Goal: Task Accomplishment & Management: Use online tool/utility

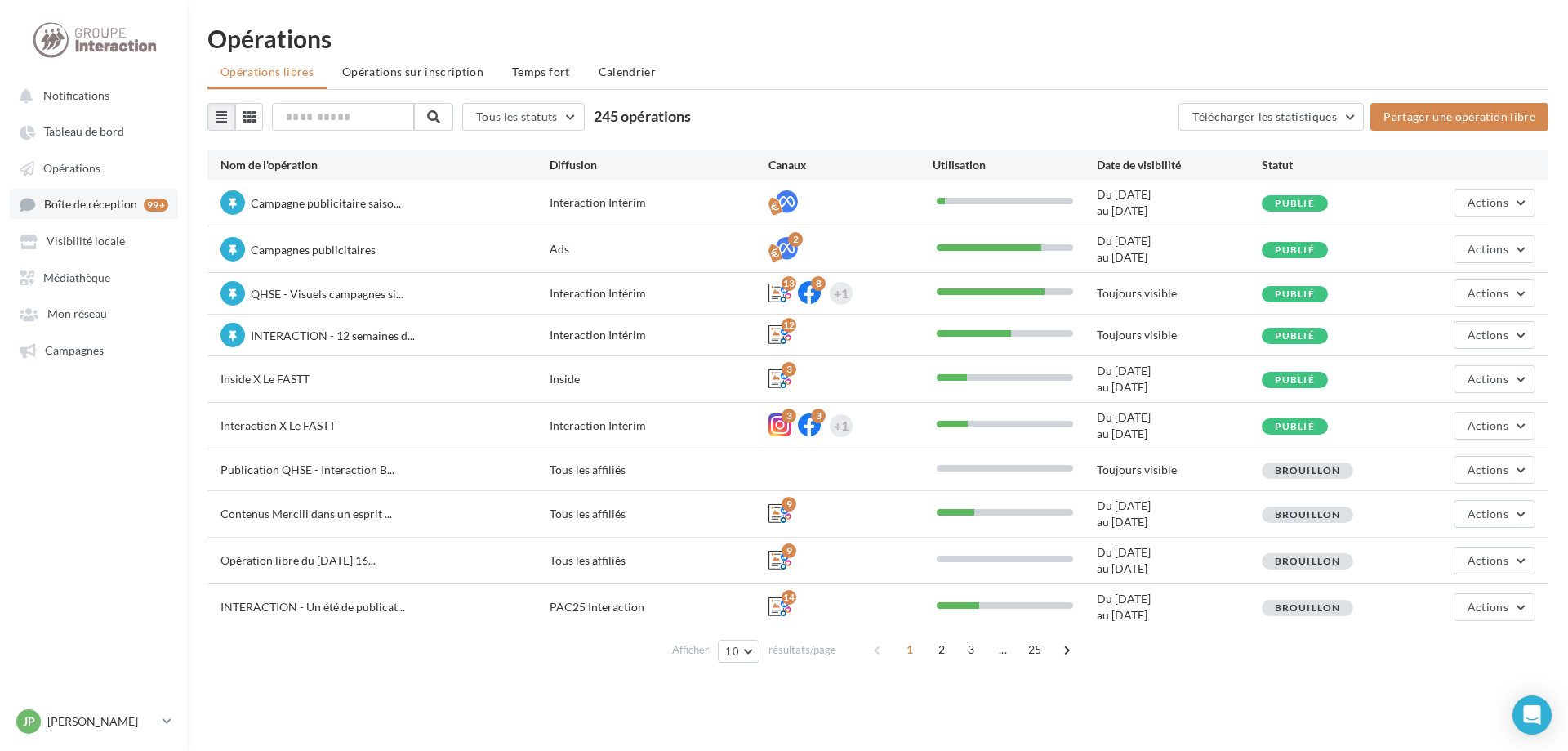
click at [62, 205] on span "Boîte de réception" at bounding box center [91, 205] width 93 height 14
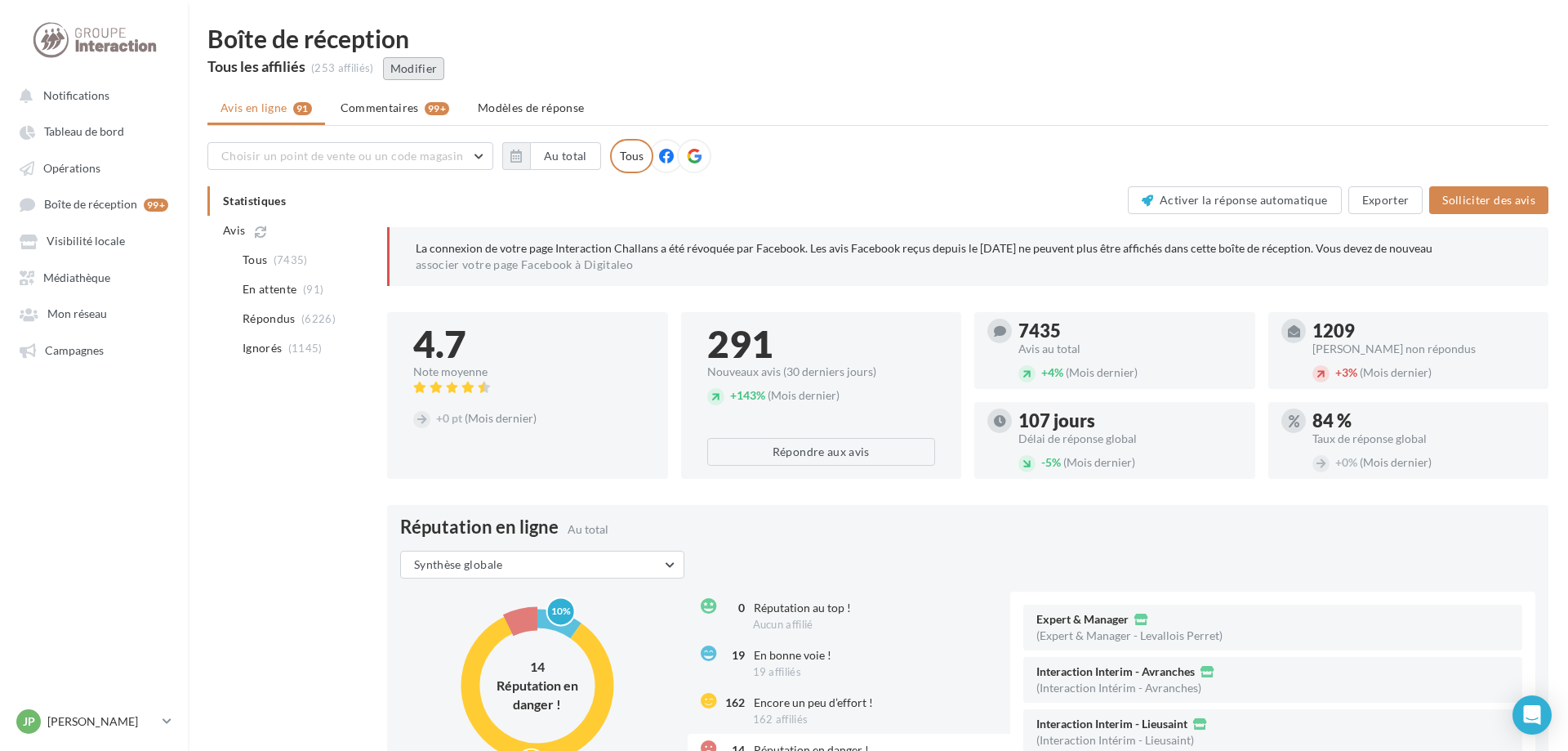
click at [403, 67] on button "Modifier" at bounding box center [414, 69] width 62 height 23
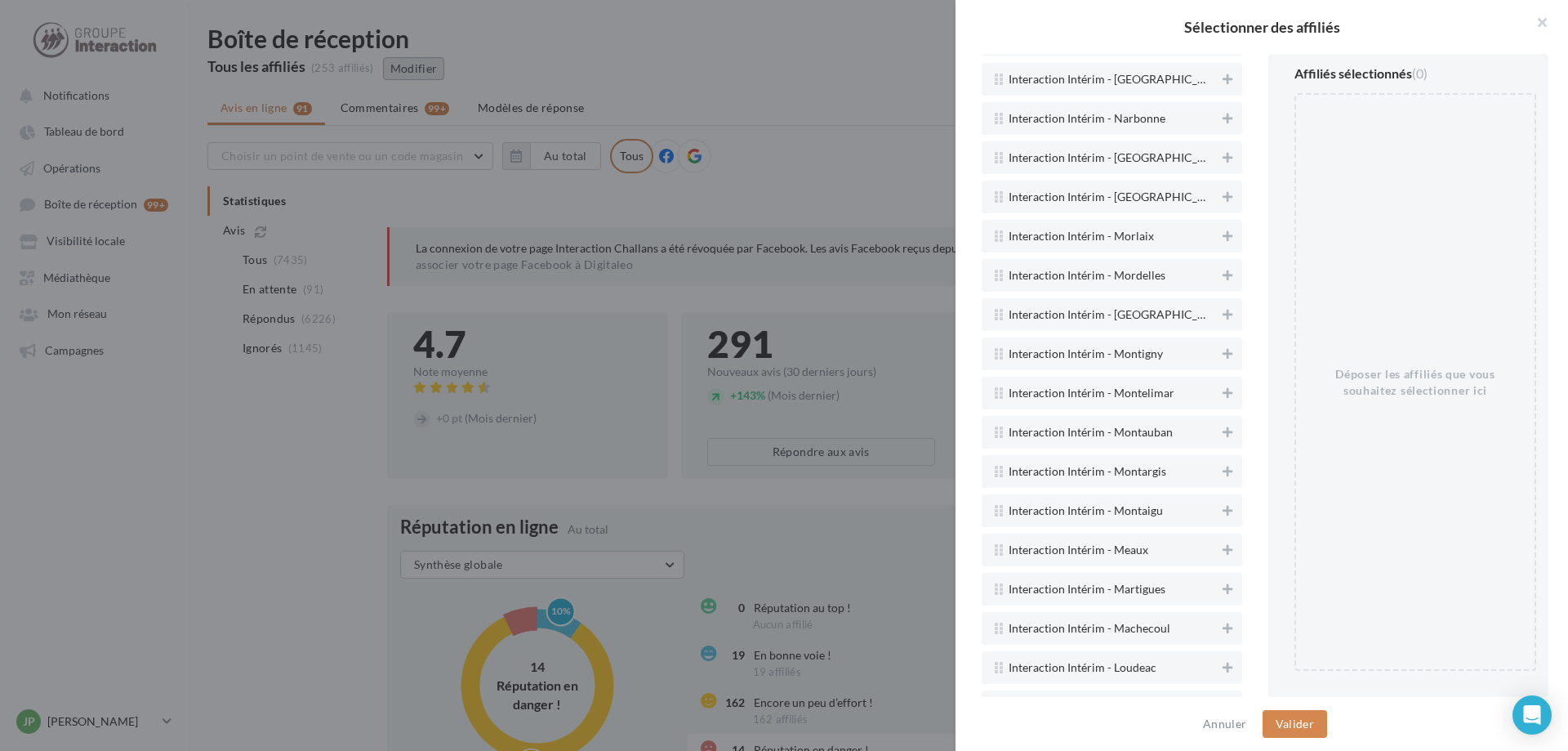
scroll to position [7692, 0]
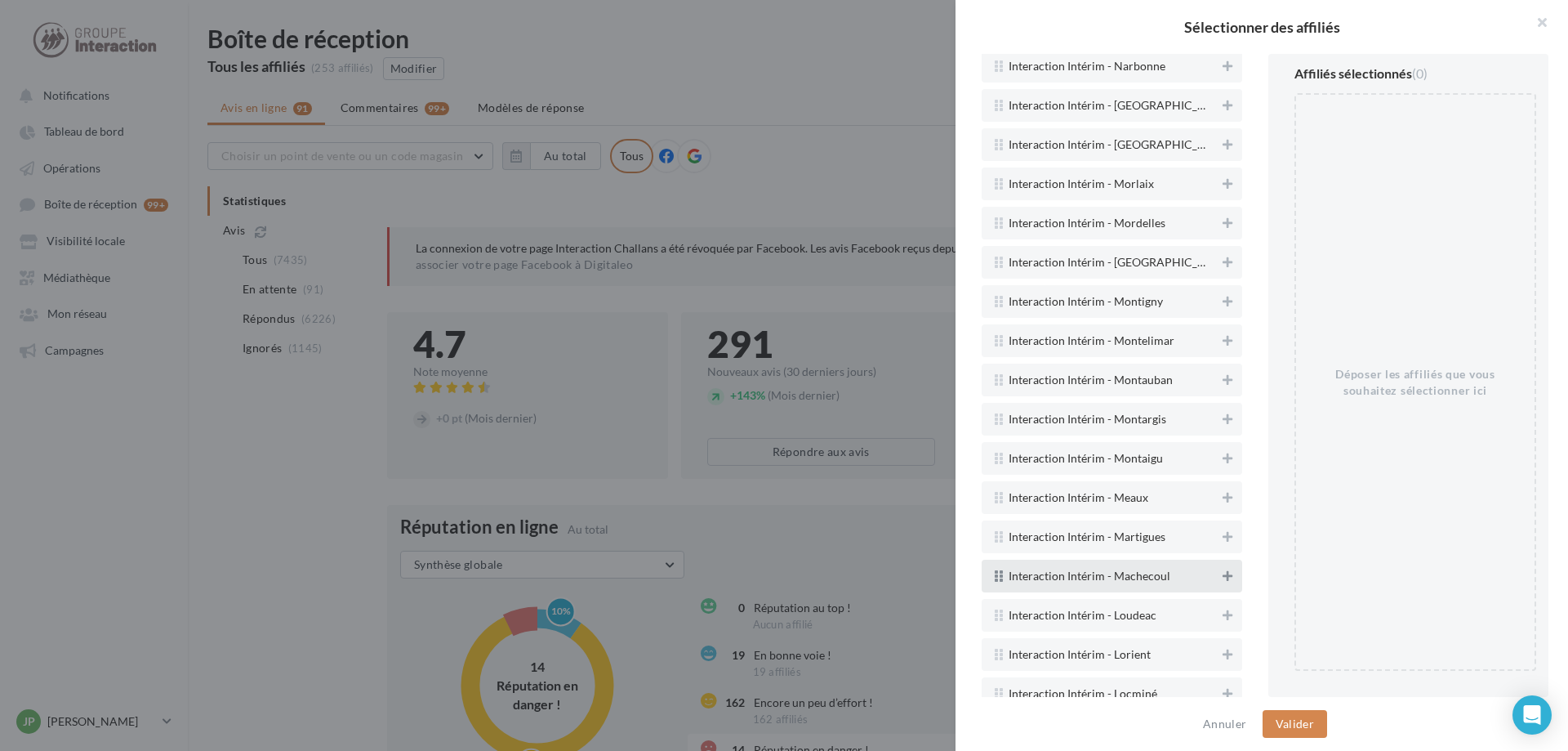
click at [1230, 576] on icon at bounding box center [1226, 575] width 9 height 11
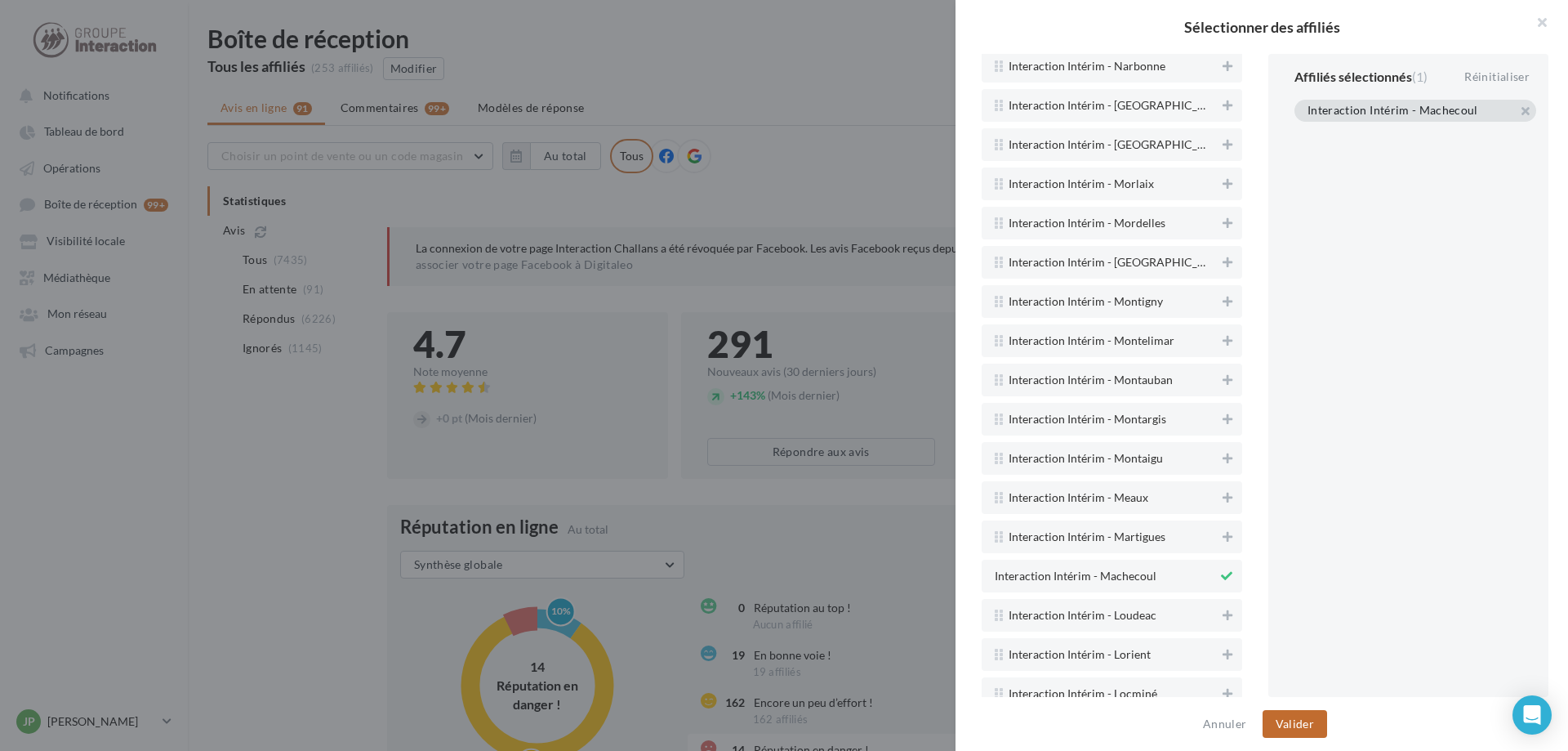
click at [1279, 722] on button "Valider" at bounding box center [1294, 724] width 64 height 27
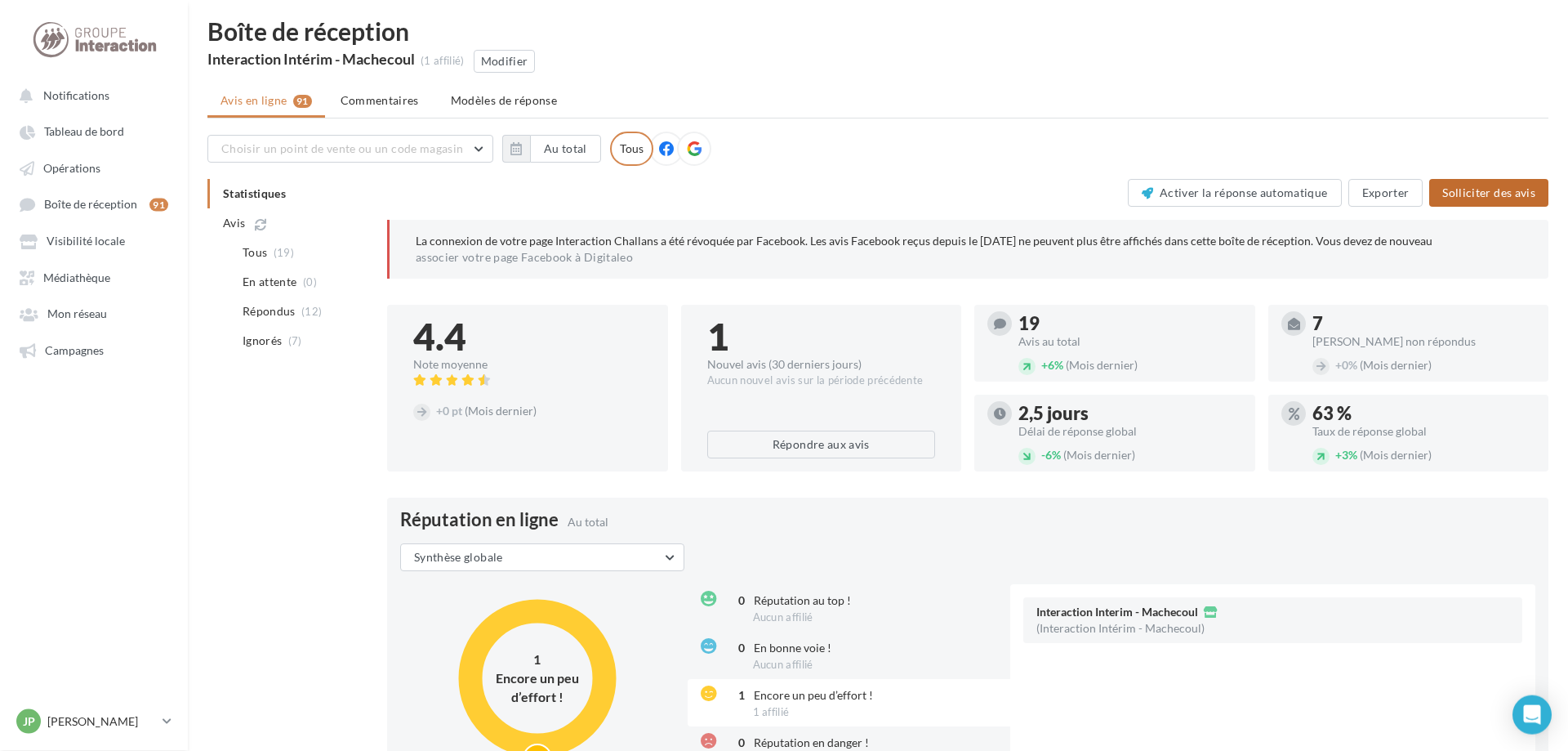
scroll to position [10, 0]
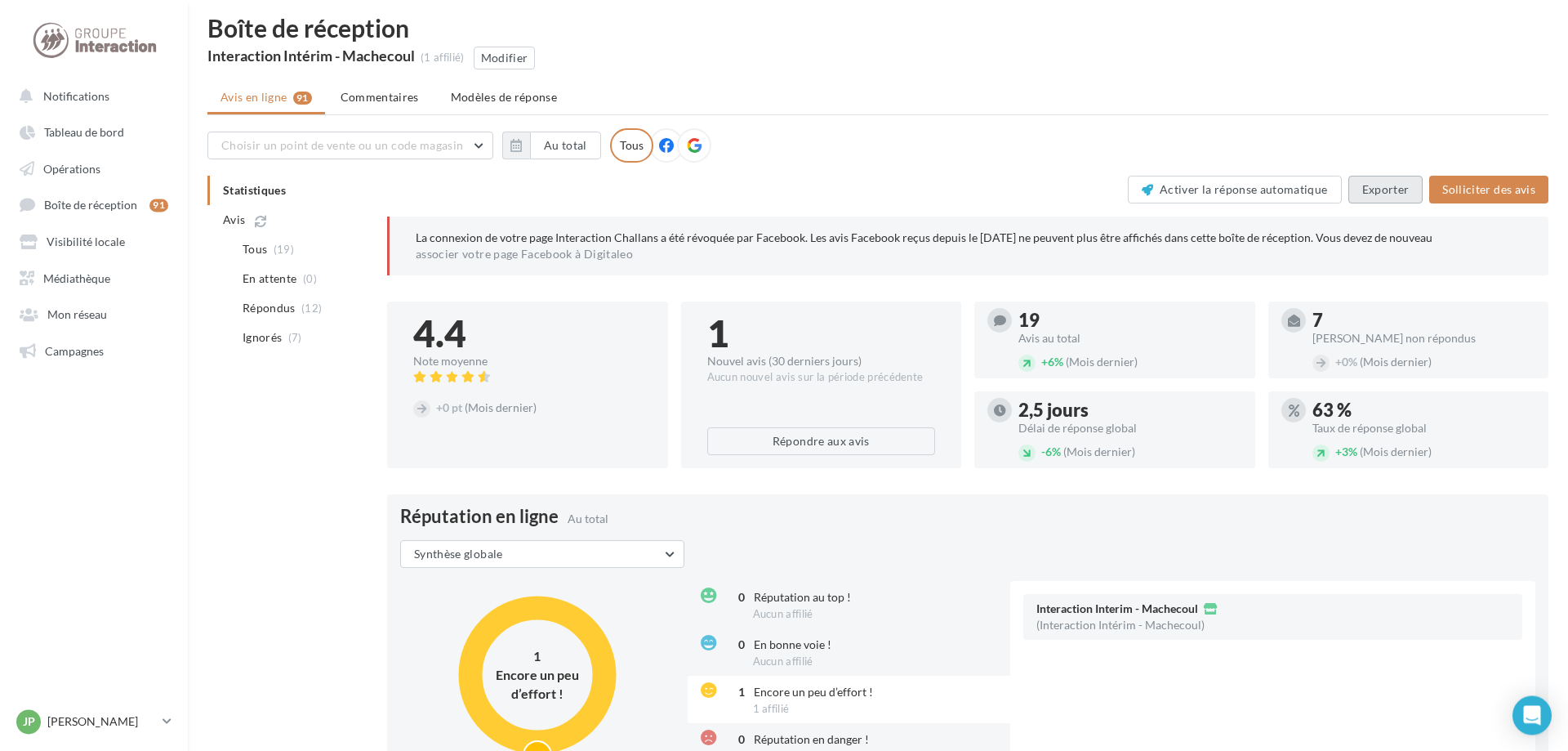
click at [1403, 183] on button "Exporter" at bounding box center [1386, 189] width 75 height 27
click at [523, 144] on button "button" at bounding box center [516, 146] width 27 height 27
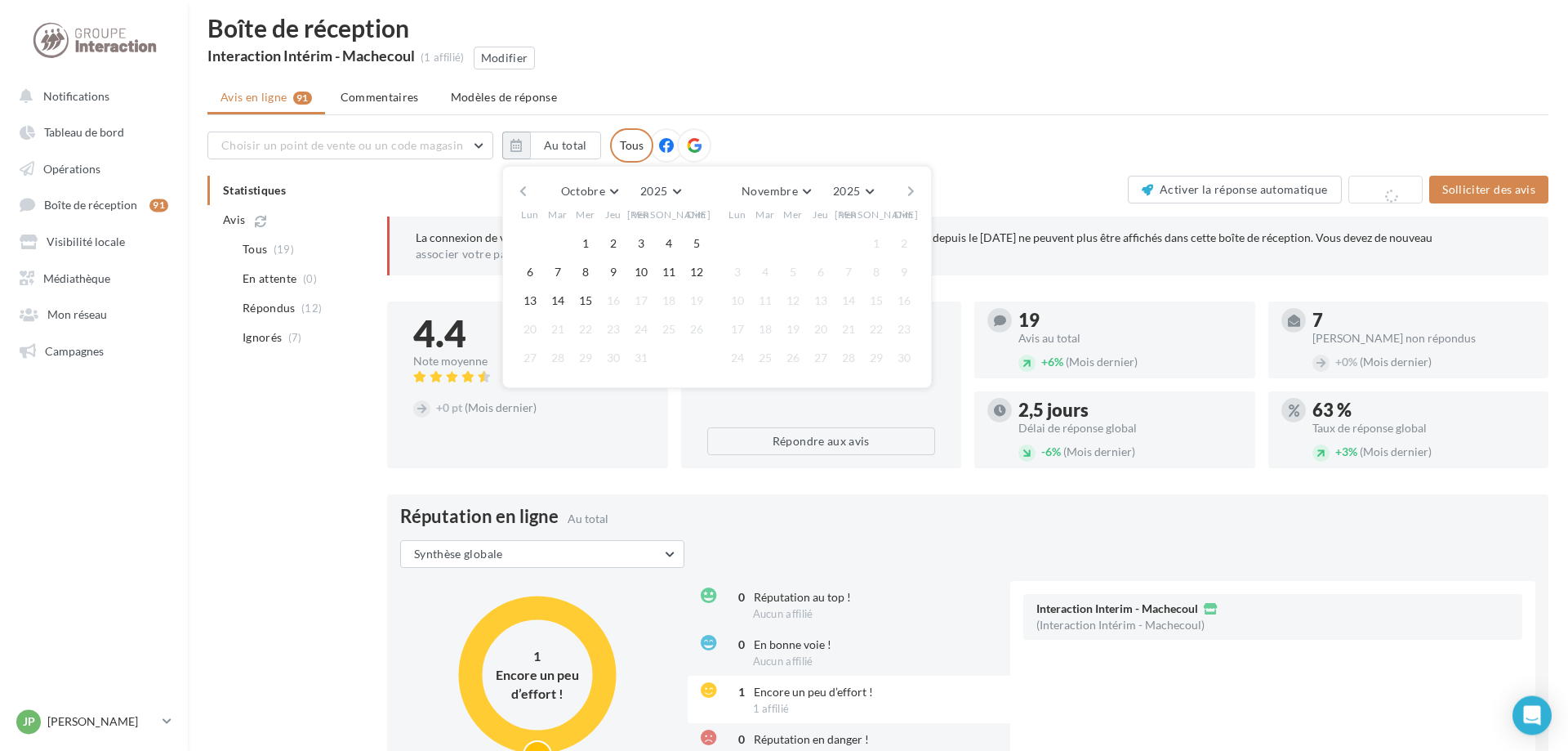
click at [520, 188] on button "button" at bounding box center [523, 191] width 14 height 23
click at [526, 242] on button "1" at bounding box center [530, 243] width 25 height 25
click at [564, 360] on button "30" at bounding box center [557, 358] width 25 height 25
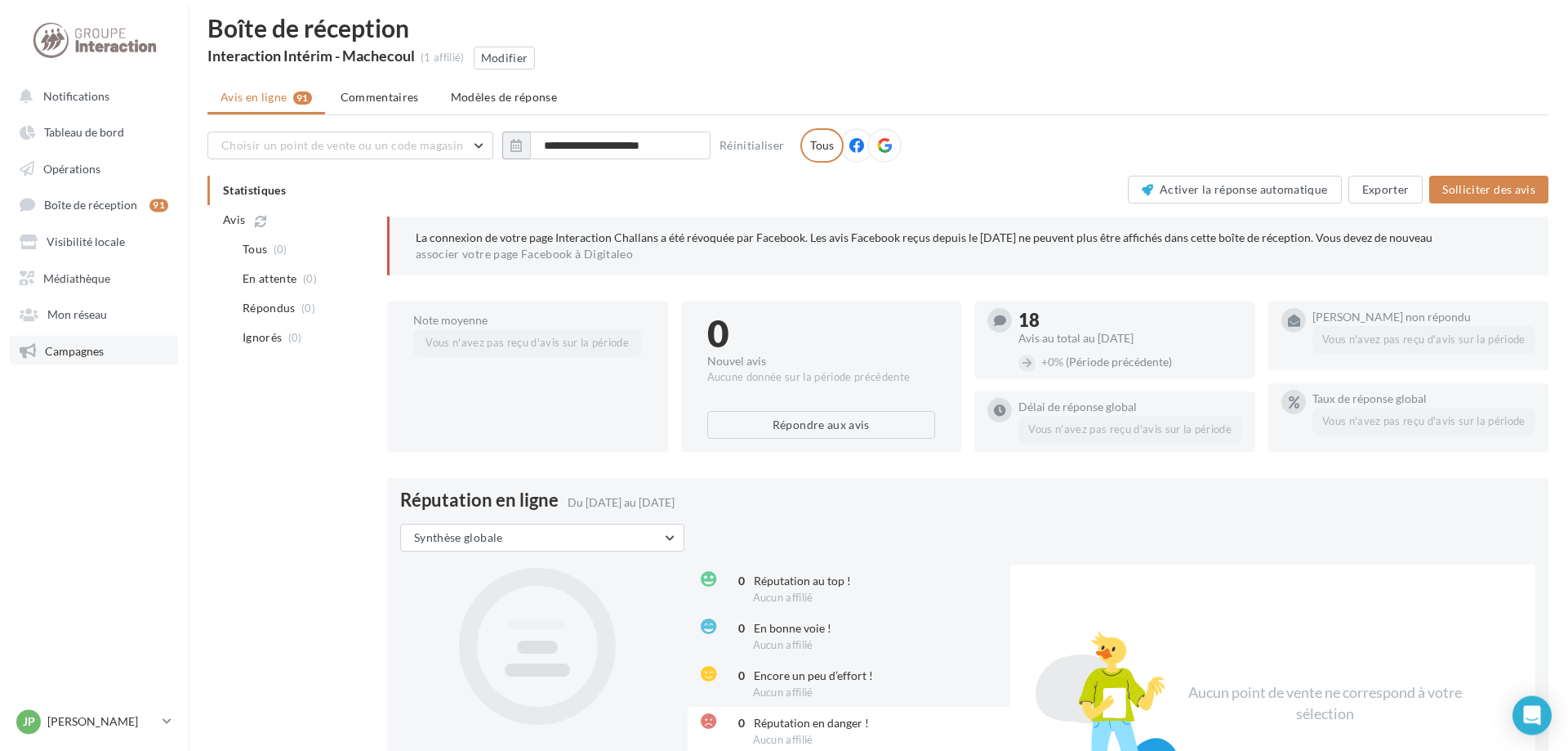
click at [94, 349] on span "Campagnes" at bounding box center [74, 350] width 59 height 14
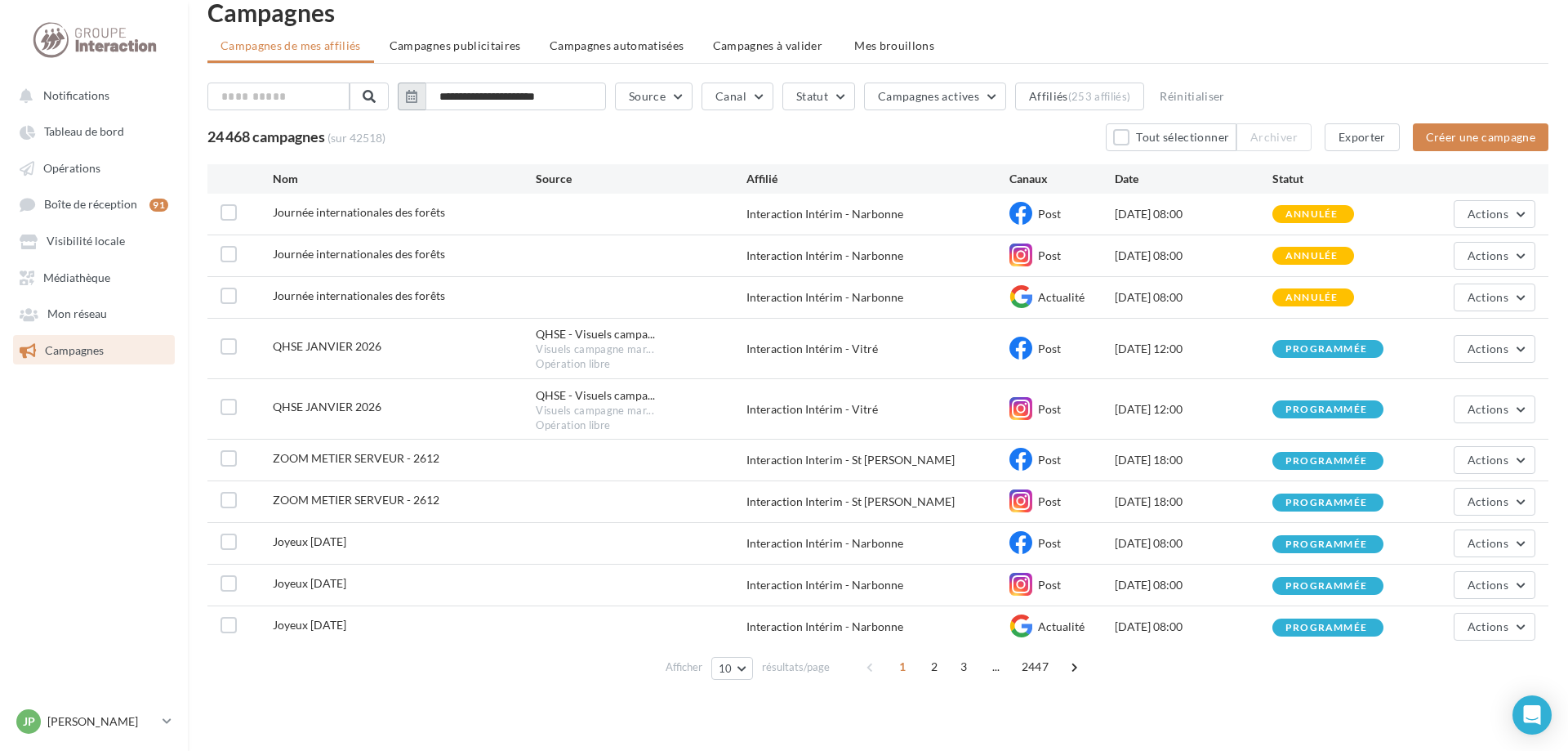
click at [418, 99] on icon "button" at bounding box center [411, 96] width 11 height 13
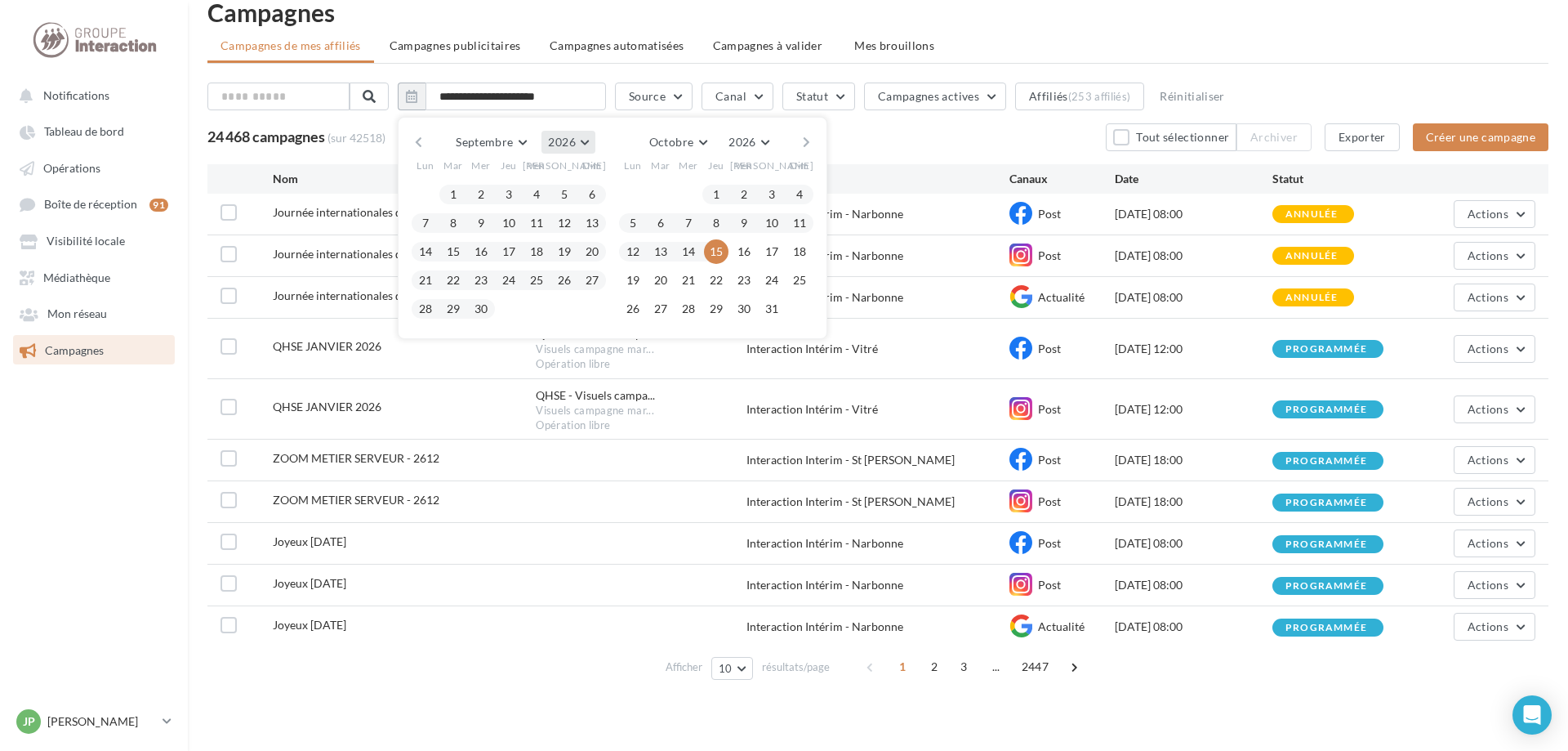
click at [595, 146] on button "2026" at bounding box center [568, 142] width 53 height 23
click at [568, 183] on button "2025" at bounding box center [538, 182] width 115 height 29
click at [437, 193] on button "1" at bounding box center [425, 194] width 25 height 25
click at [466, 303] on button "30" at bounding box center [453, 308] width 25 height 25
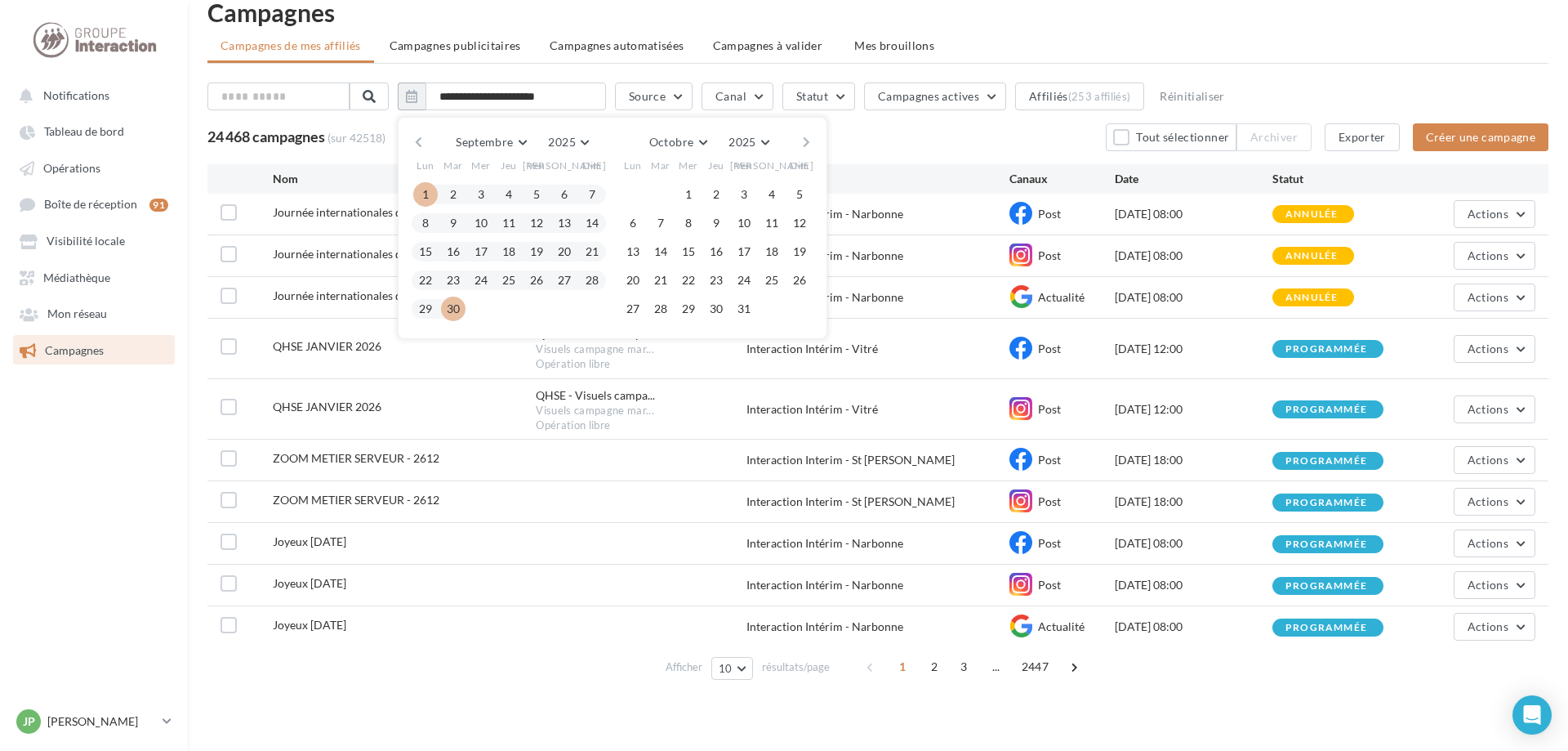
type input "**********"
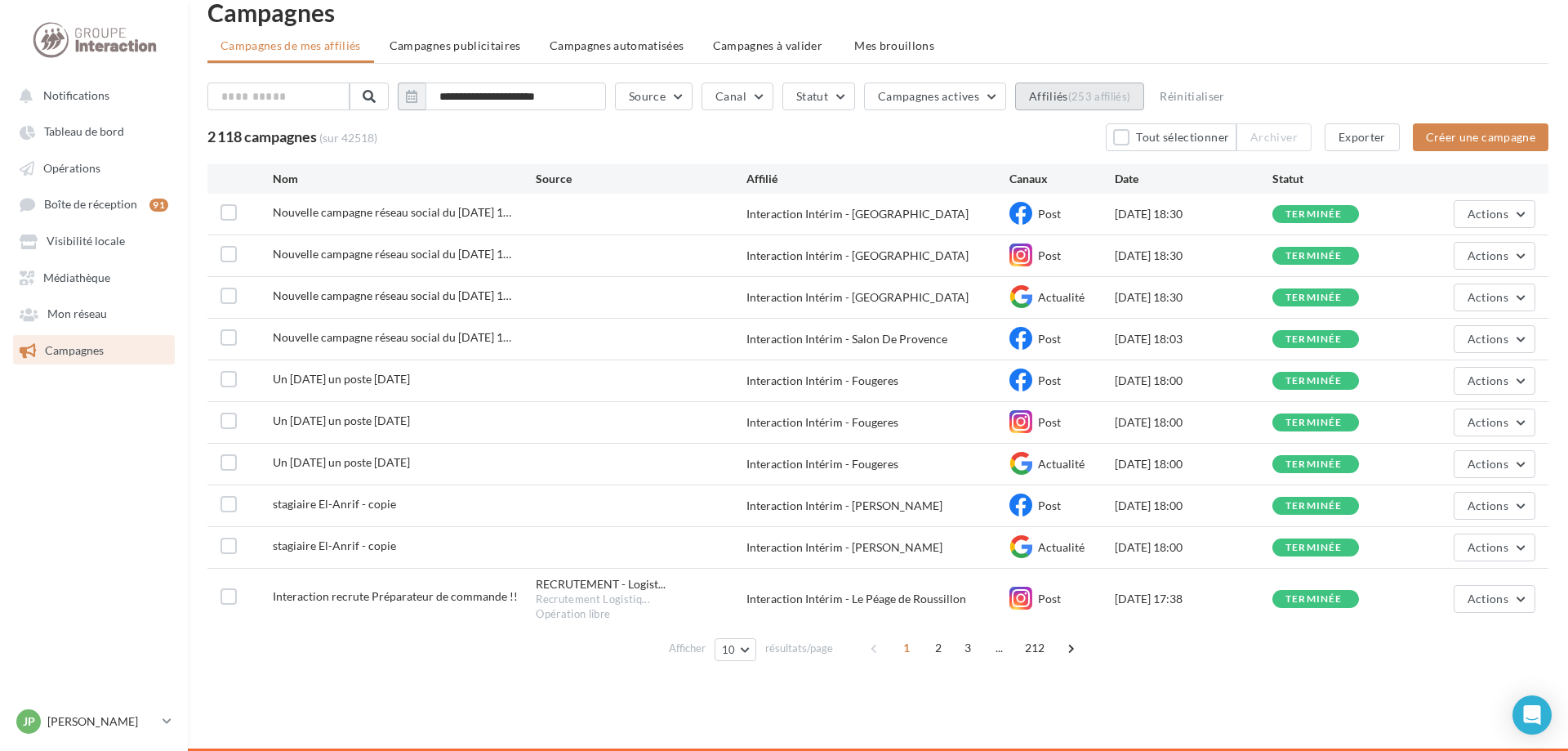
click at [1131, 98] on div "(253 affiliés)" at bounding box center [1099, 96] width 62 height 13
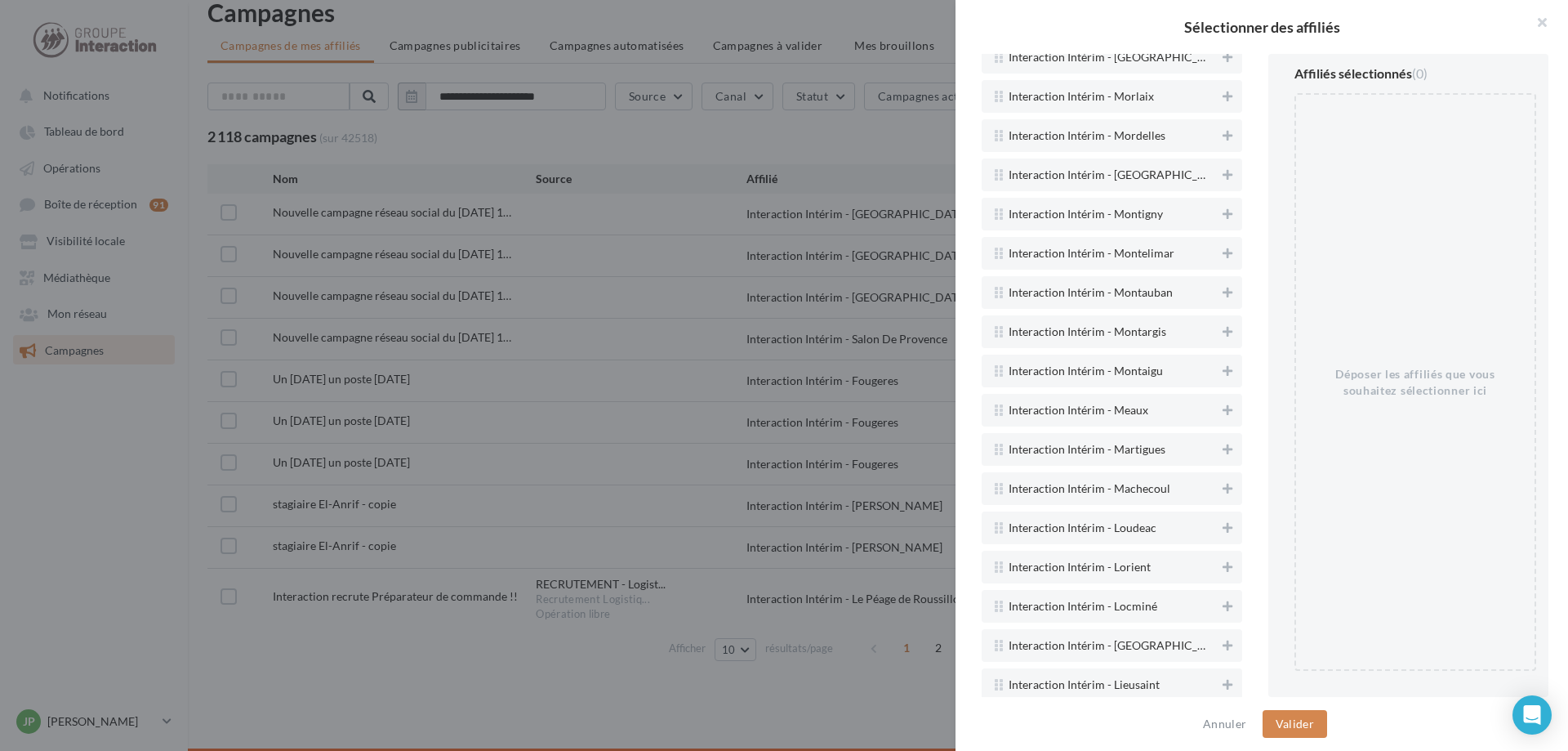
scroll to position [7639, 0]
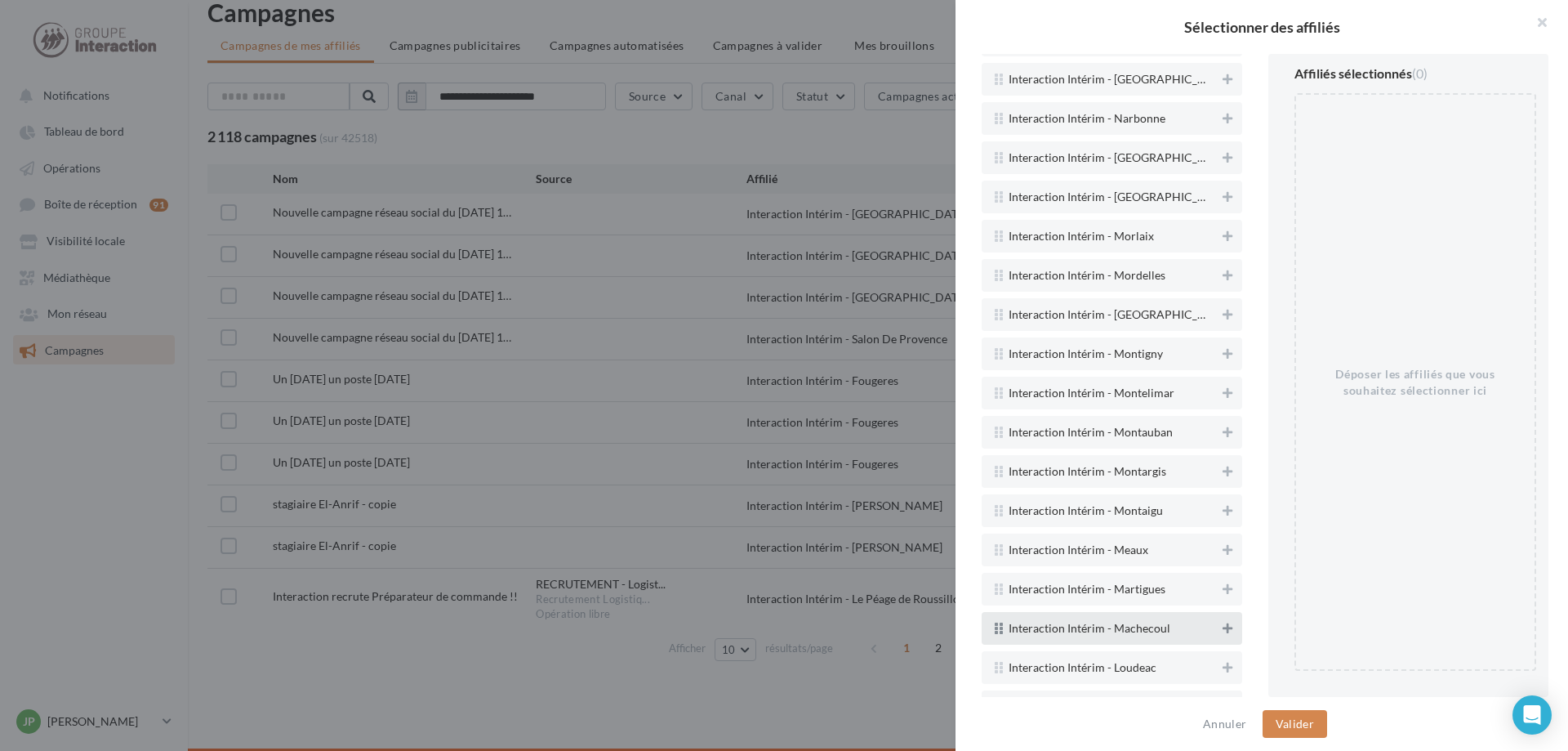
click at [1232, 629] on icon at bounding box center [1226, 628] width 9 height 11
click at [1306, 722] on button "Valider" at bounding box center [1294, 724] width 64 height 27
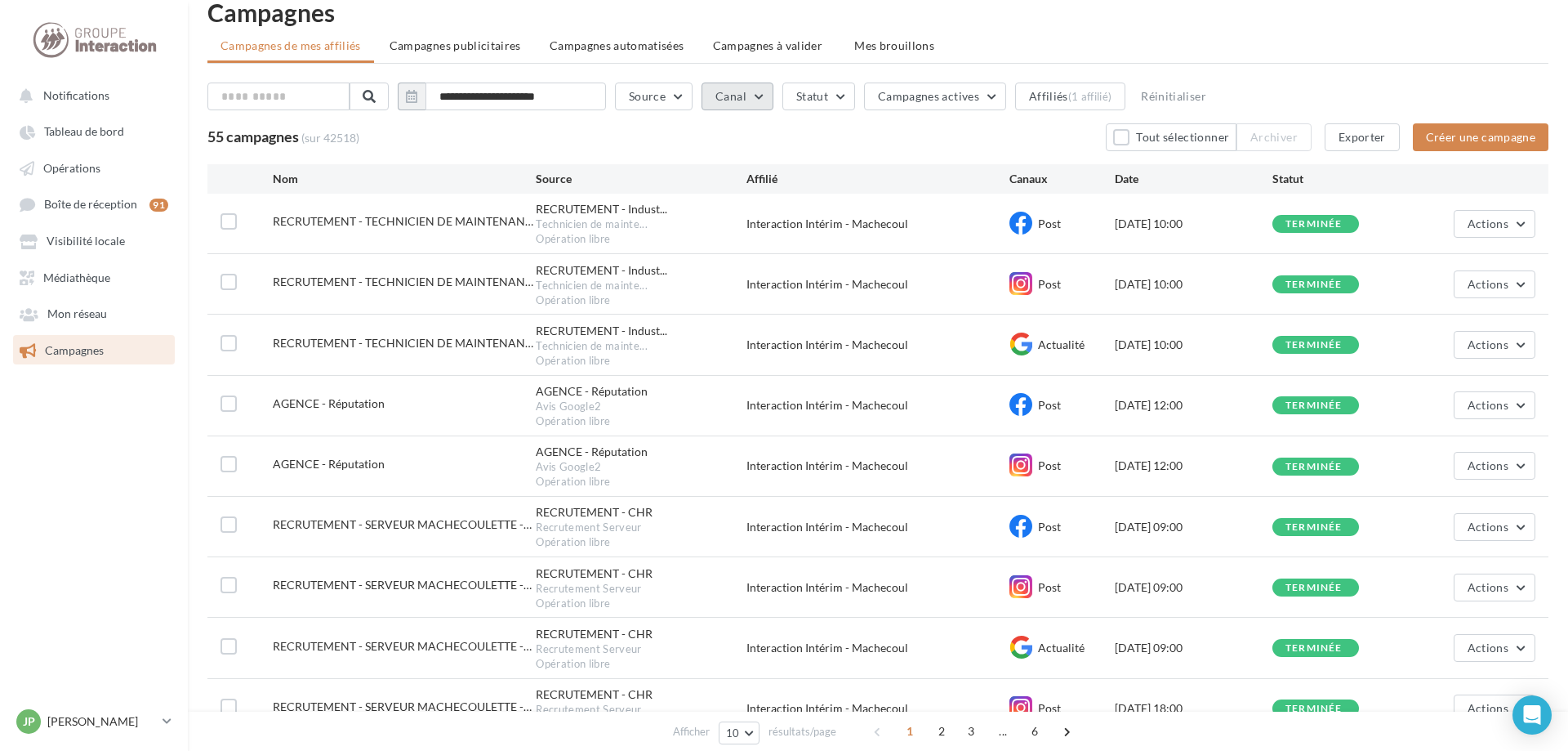
click at [774, 96] on button "Canal" at bounding box center [738, 96] width 72 height 27
click at [732, 153] on label at bounding box center [723, 154] width 16 height 16
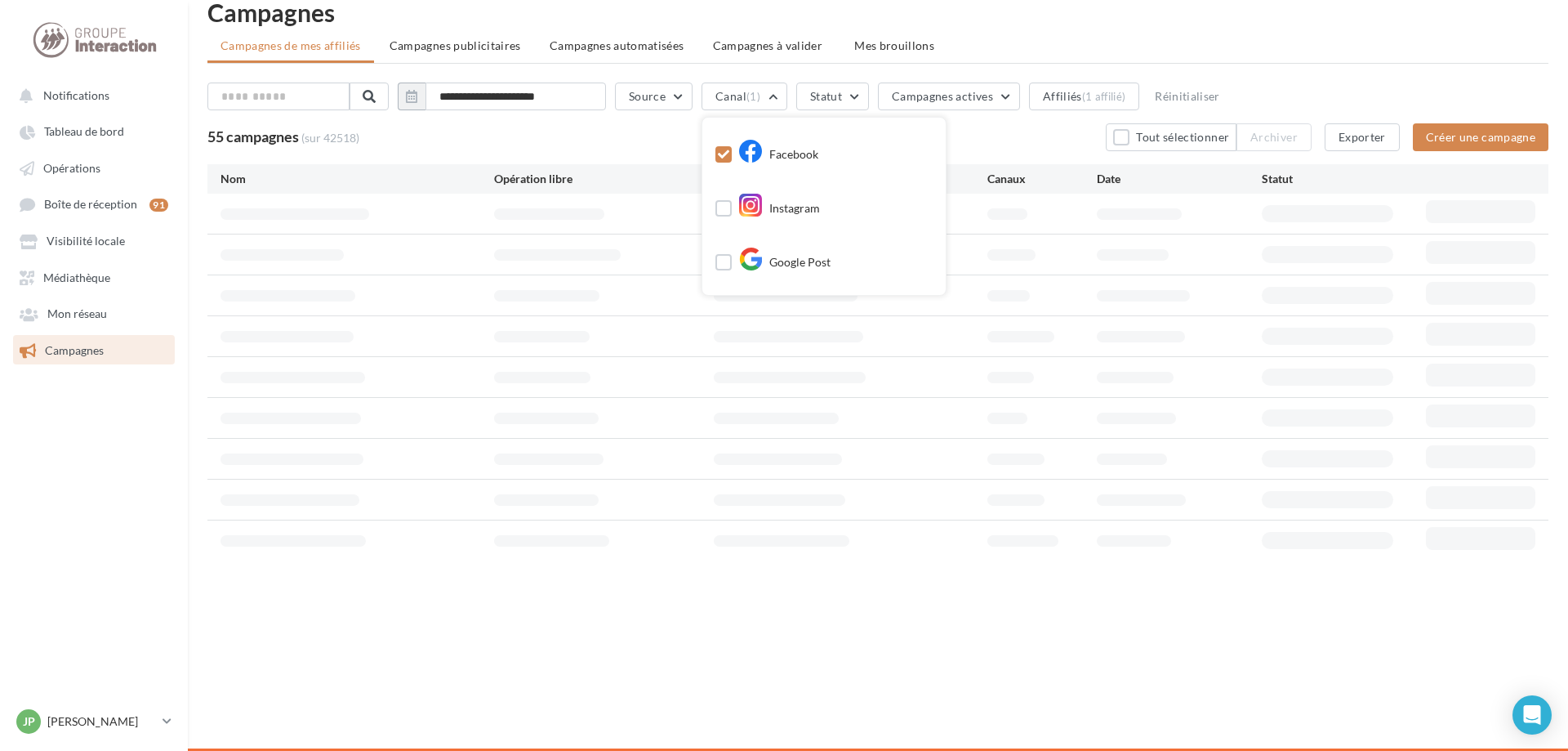
click at [686, 146] on div "55 campagnes (sur 42518) Tout sélectionner Archiver Exporter Créer une campagne" at bounding box center [877, 137] width 1341 height 27
